Goal: Transaction & Acquisition: Purchase product/service

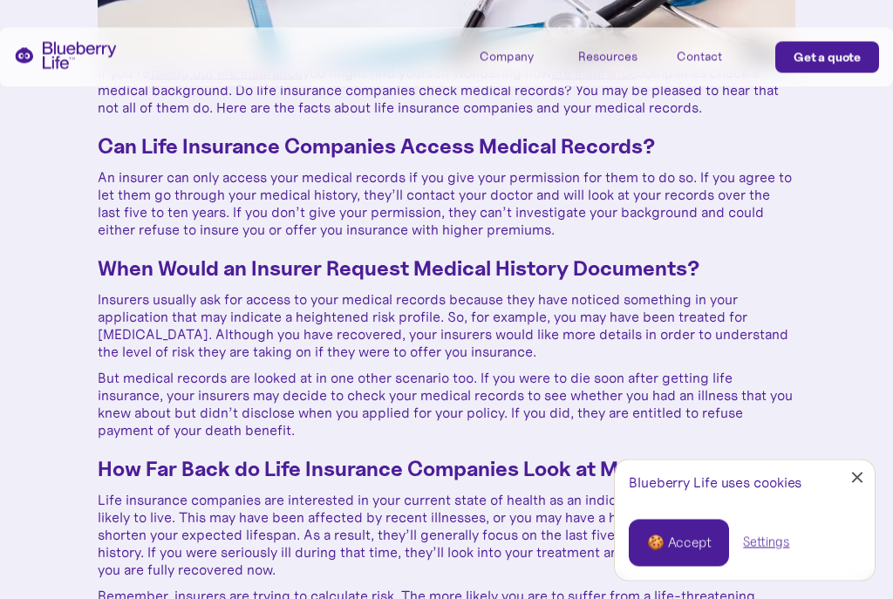
scroll to position [569, 0]
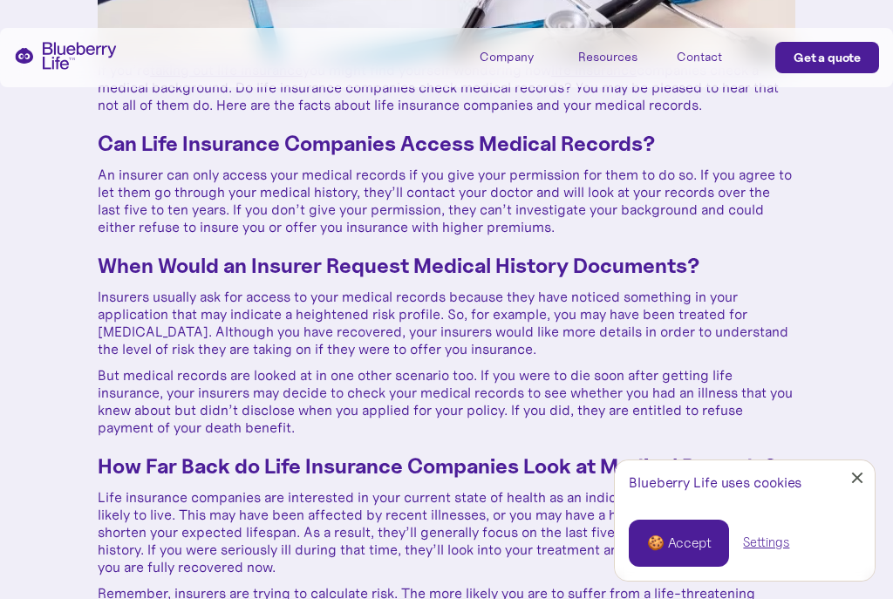
click at [862, 495] on link "Close Cookie Popup" at bounding box center [857, 477] width 35 height 35
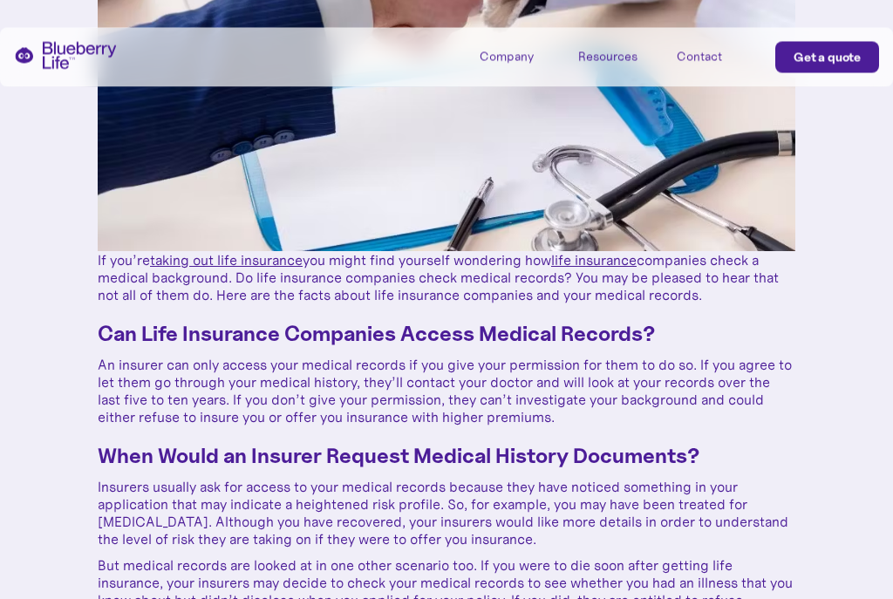
scroll to position [0, 0]
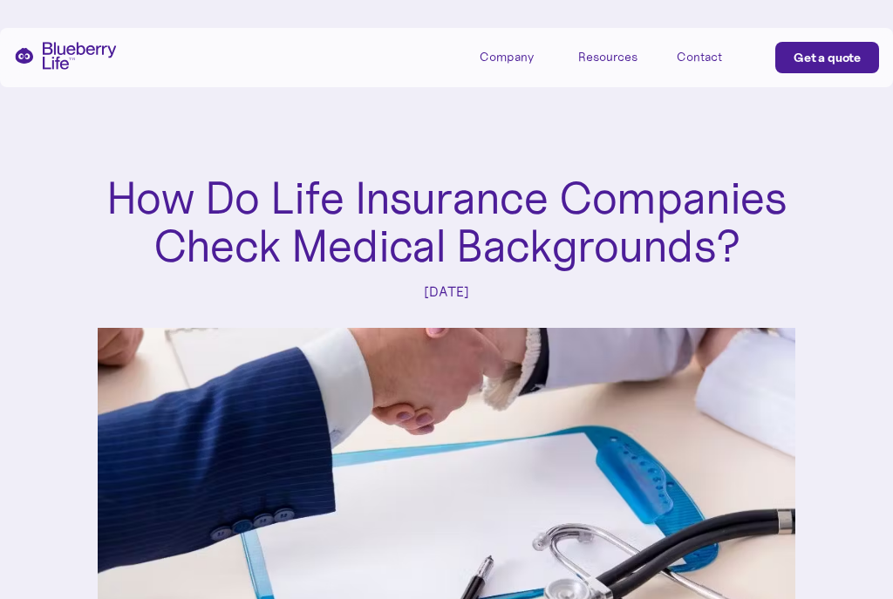
click at [842, 58] on div "Get a quote" at bounding box center [827, 57] width 67 height 17
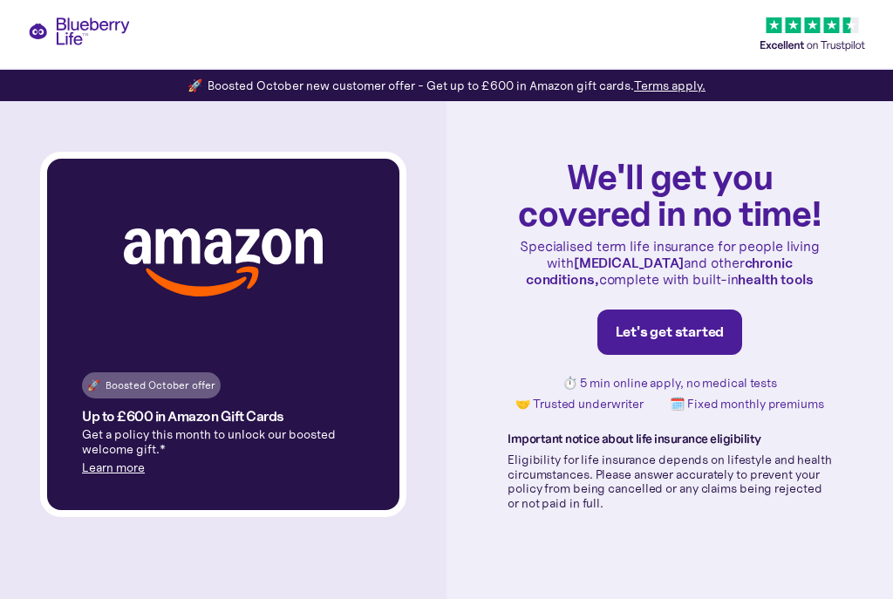
click at [700, 341] on div "Let's get started" at bounding box center [670, 332] width 109 height 17
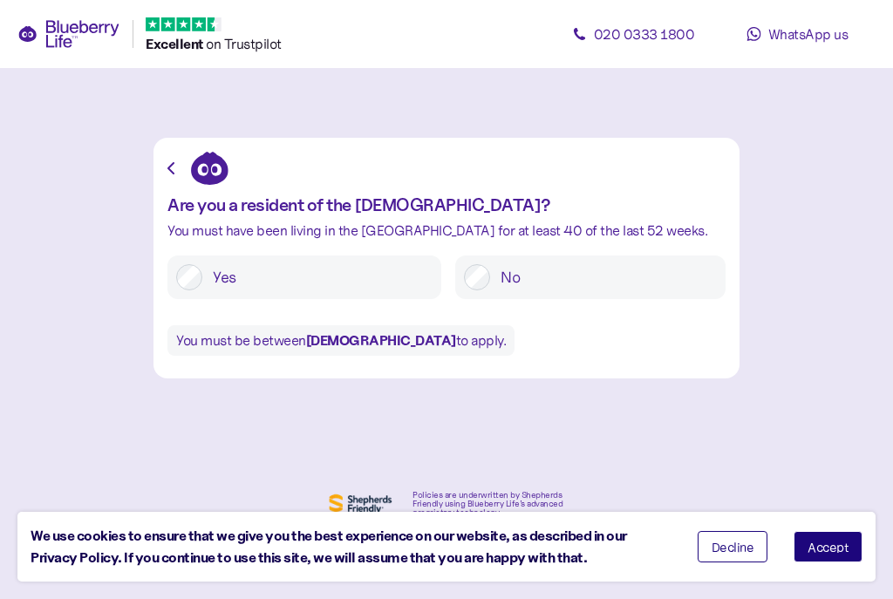
click at [836, 542] on button "Accept" at bounding box center [828, 546] width 69 height 31
